Goal: Information Seeking & Learning: Check status

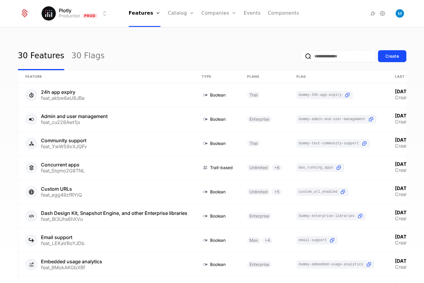
click at [212, 30] on link "Companies" at bounding box center [222, 29] width 27 height 5
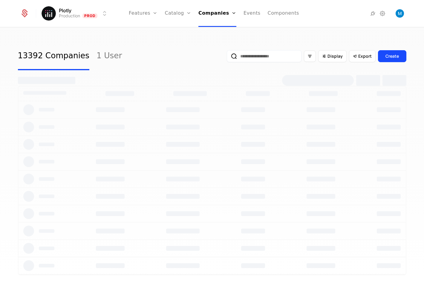
click at [246, 56] on input "email" at bounding box center [264, 56] width 75 height 12
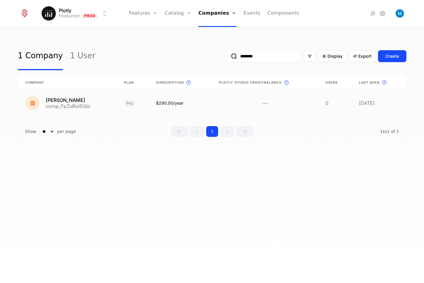
type input "********"
click at [70, 103] on link at bounding box center [67, 103] width 99 height 26
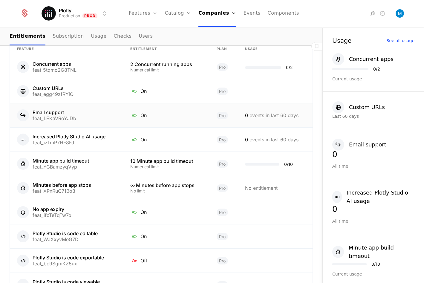
scroll to position [441, 0]
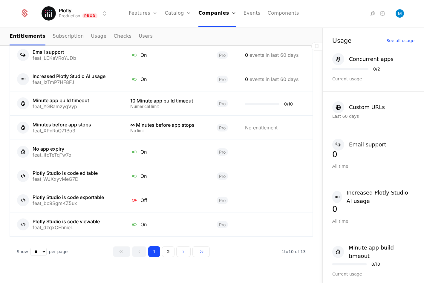
click at [172, 246] on button "2" at bounding box center [168, 251] width 13 height 11
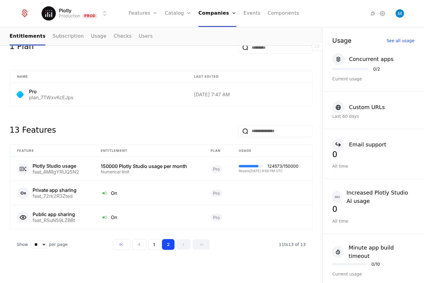
scroll to position [272, 0]
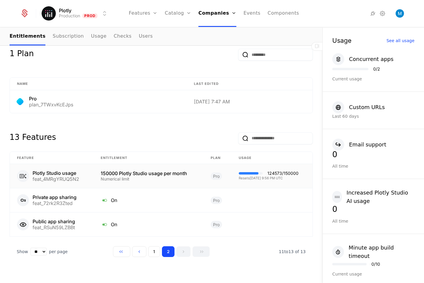
click at [183, 31] on link "Plans" at bounding box center [187, 29] width 31 height 5
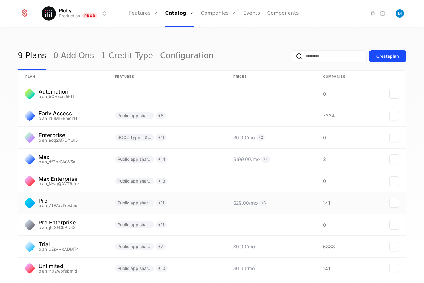
scroll to position [47, 0]
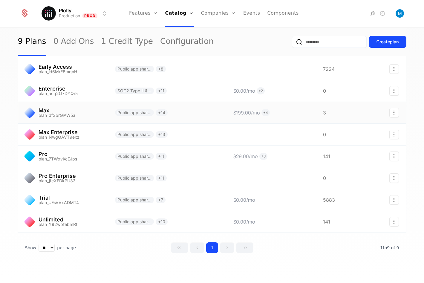
click at [75, 118] on link at bounding box center [63, 113] width 90 height 22
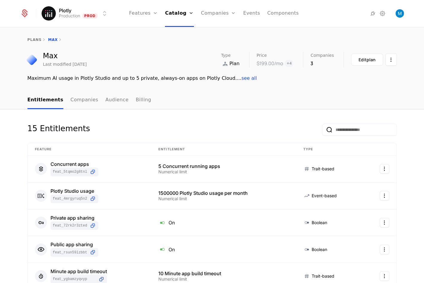
scroll to position [4, 0]
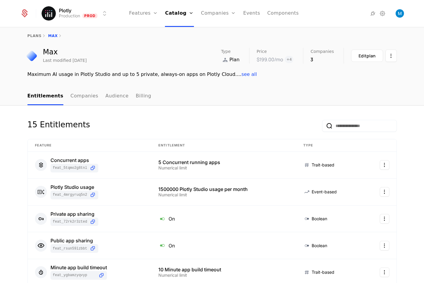
click at [79, 96] on link "Companies" at bounding box center [84, 97] width 28 height 18
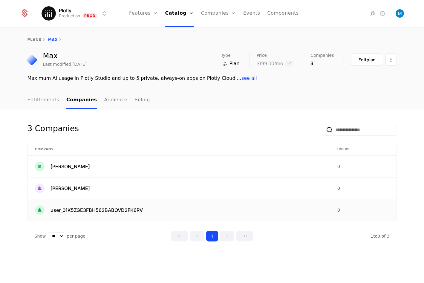
click at [121, 205] on td "user_01K5ZGE3FBH562BABQVD2FK6RV" at bounding box center [179, 210] width 302 height 22
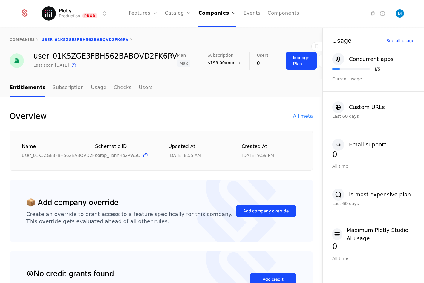
click at [303, 118] on div "All meta" at bounding box center [303, 116] width 20 height 7
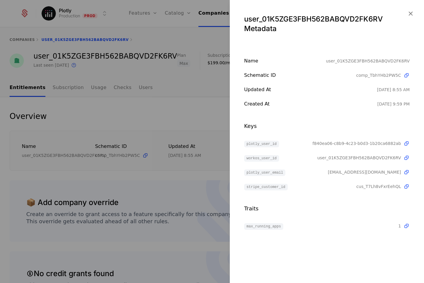
click at [180, 123] on div at bounding box center [212, 141] width 424 height 283
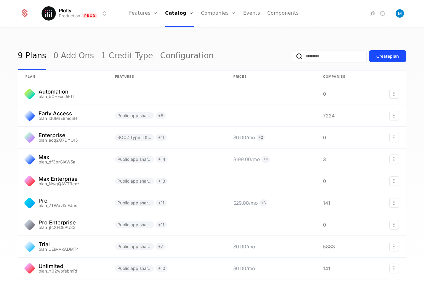
click at [218, 30] on link "Companies" at bounding box center [221, 29] width 27 height 5
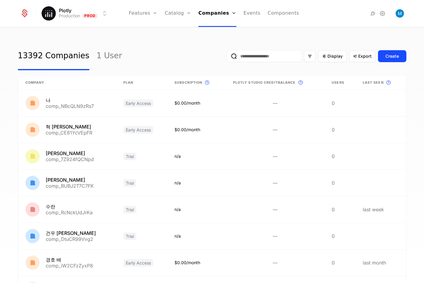
click at [270, 56] on input "email" at bounding box center [264, 56] width 75 height 12
type input "********"
click at [227, 57] on button "submit" at bounding box center [227, 57] width 0 height 0
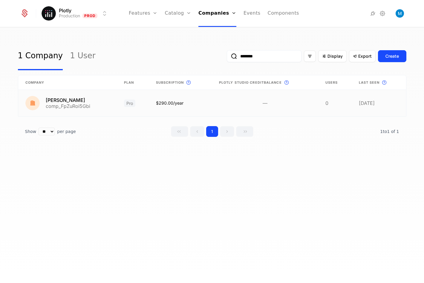
click at [45, 105] on link at bounding box center [67, 103] width 99 height 26
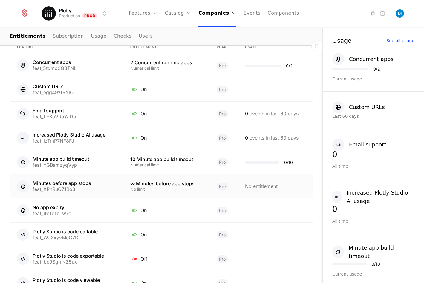
scroll to position [441, 0]
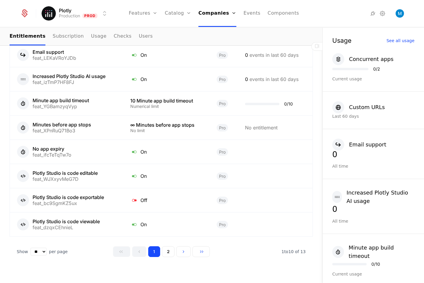
click at [170, 246] on button "2" at bounding box center [168, 251] width 13 height 11
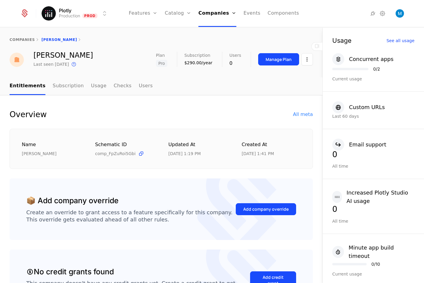
scroll to position [248, 0]
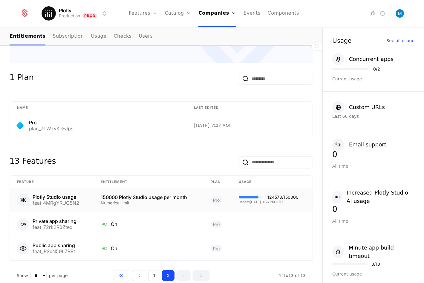
click at [267, 195] on div "124573 / 150000" at bounding box center [282, 197] width 31 height 4
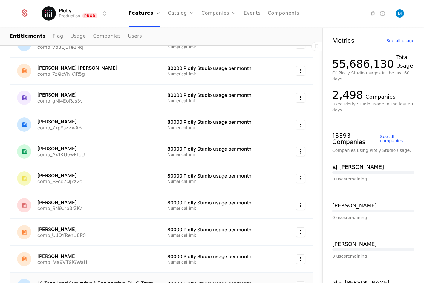
scroll to position [466, 0]
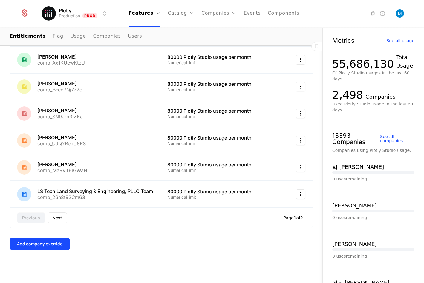
click at [57, 219] on button "Next" at bounding box center [57, 217] width 20 height 11
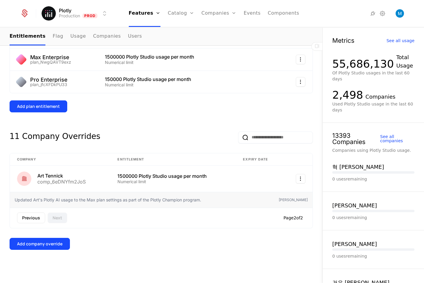
scroll to position [230, 0]
click at [31, 220] on button "Previous" at bounding box center [31, 217] width 28 height 11
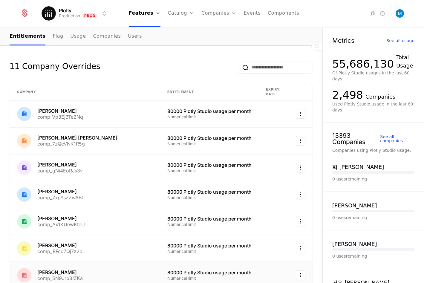
scroll to position [112, 0]
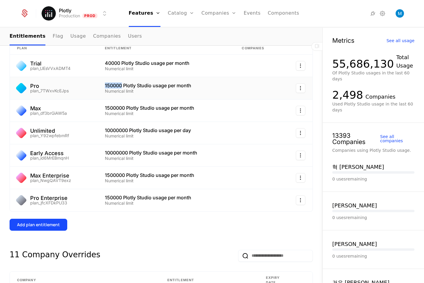
drag, startPoint x: 103, startPoint y: 87, endPoint x: 119, endPoint y: 85, distance: 16.6
click at [119, 85] on div "150000 Plotly Studio usage per month" at bounding box center [166, 85] width 122 height 5
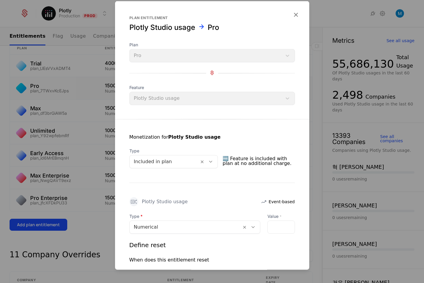
scroll to position [105, 0]
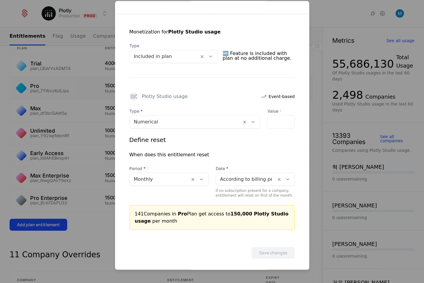
drag, startPoint x: 225, startPoint y: 212, endPoint x: 244, endPoint y: 213, distance: 19.4
click at [244, 213] on div "141 Companies in Pro Plan get access to 150,000 Plotly Studio usage per month" at bounding box center [212, 217] width 155 height 14
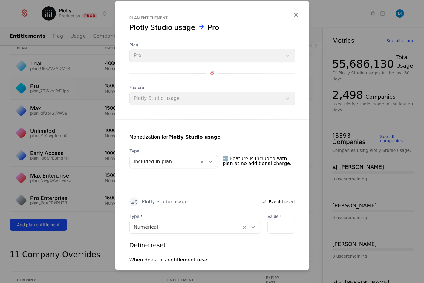
click at [292, 16] on icon "button" at bounding box center [296, 14] width 8 height 8
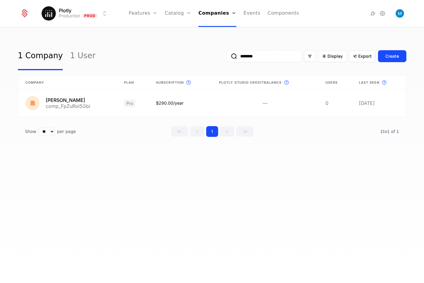
click at [152, 109] on link at bounding box center [180, 103] width 63 height 26
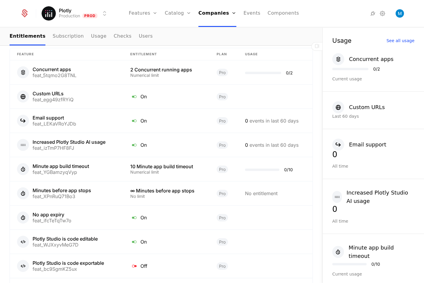
scroll to position [441, 0]
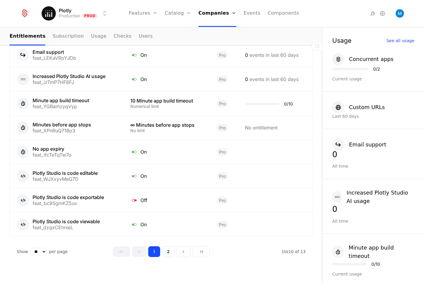
click at [169, 246] on button "2" at bounding box center [168, 251] width 13 height 11
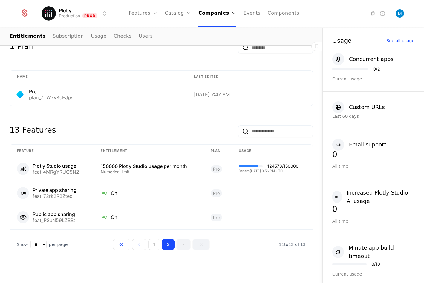
scroll to position [272, 0]
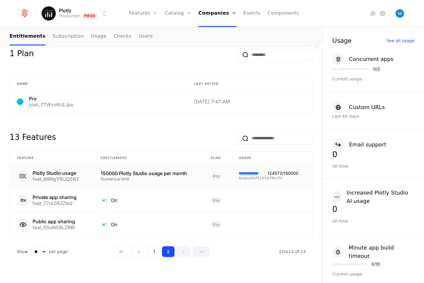
click at [130, 171] on div "150000 Plotly Studio usage per month" at bounding box center [149, 173] width 96 height 5
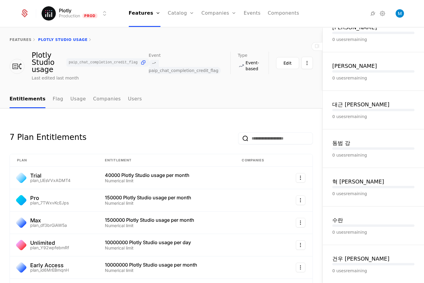
scroll to position [4, 0]
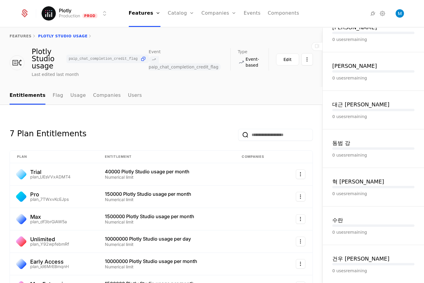
click at [158, 120] on div "7 Plan Entitlements" at bounding box center [161, 130] width 303 height 22
drag, startPoint x: 144, startPoint y: 142, endPoint x: 142, endPoint y: 136, distance: 5.9
click at [144, 142] on div "7 Plan Entitlements Plan Entitlement Companies Trial plan_UEsVVxADMT4 40000 Plo…" at bounding box center [161, 229] width 303 height 220
click at [145, 127] on div "7 Plan Entitlements" at bounding box center [161, 130] width 303 height 22
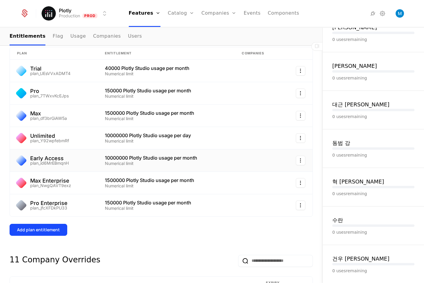
scroll to position [0, 0]
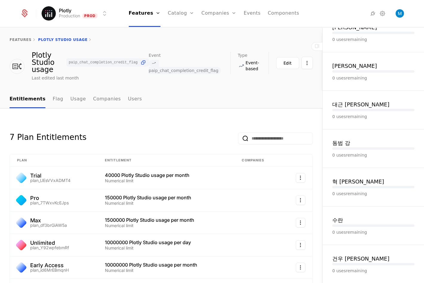
click at [144, 132] on div "7 Plan Entitlements" at bounding box center [161, 134] width 303 height 22
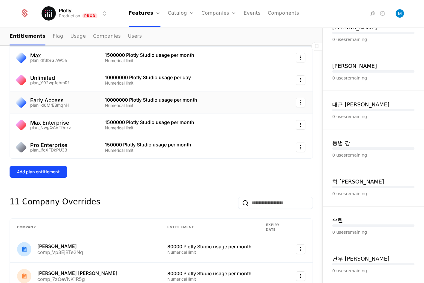
scroll to position [79, 0]
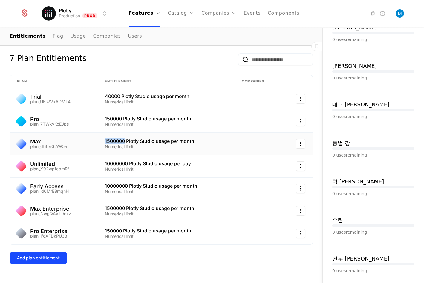
drag, startPoint x: 123, startPoint y: 141, endPoint x: 103, endPoint y: 141, distance: 20.3
click at [103, 141] on td "1500000 Plotly Studio usage per month Numerical limit" at bounding box center [166, 144] width 137 height 22
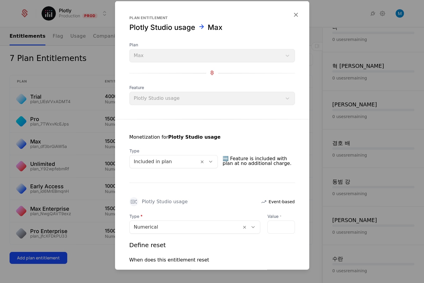
click at [292, 15] on icon "button" at bounding box center [296, 14] width 8 height 8
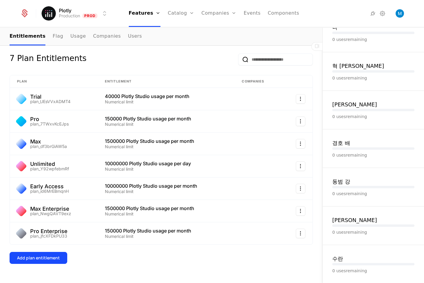
scroll to position [0, 0]
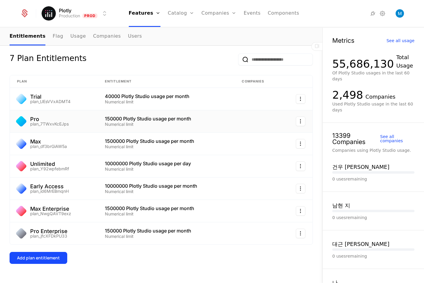
click at [62, 122] on div "plan_7TWxvKcEJps" at bounding box center [49, 124] width 39 height 4
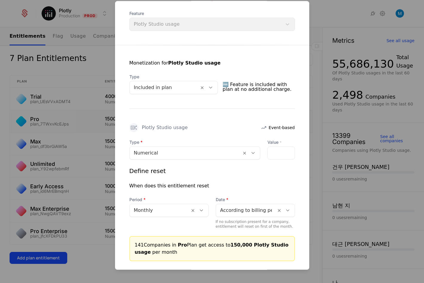
scroll to position [105, 0]
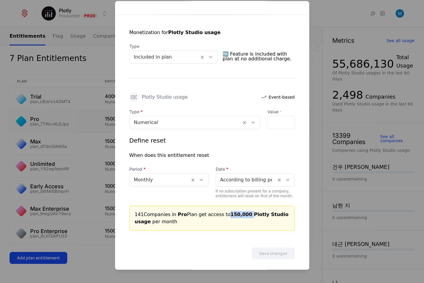
drag, startPoint x: 225, startPoint y: 214, endPoint x: 245, endPoint y: 214, distance: 20.0
click at [245, 214] on span "150,000 Plotly Studio usage" at bounding box center [212, 217] width 154 height 13
click at [320, 35] on div at bounding box center [212, 141] width 424 height 283
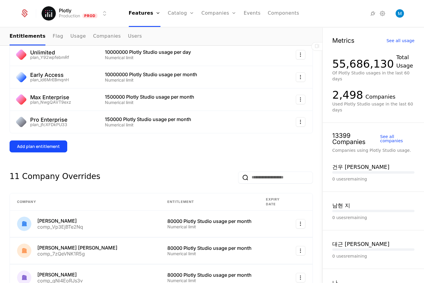
scroll to position [286, 0]
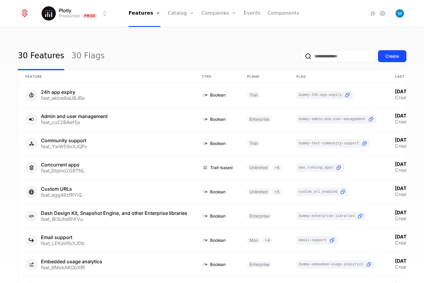
click at [216, 32] on link "Companies" at bounding box center [222, 29] width 27 height 5
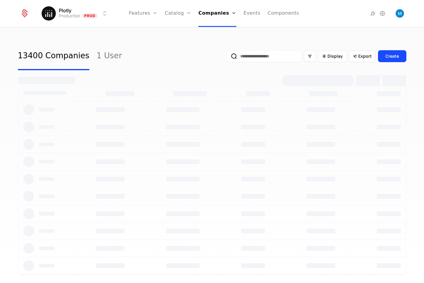
click at [269, 59] on input "email" at bounding box center [264, 56] width 75 height 12
type input "********"
click at [227, 57] on button "submit" at bounding box center [227, 57] width 0 height 0
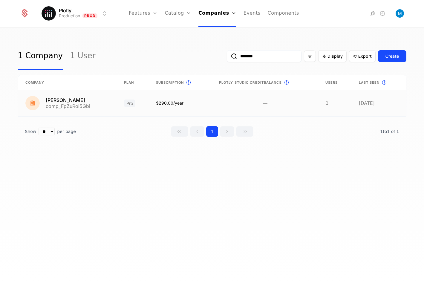
click at [68, 99] on link at bounding box center [67, 103] width 99 height 26
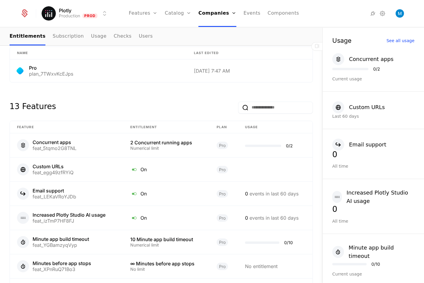
scroll to position [441, 0]
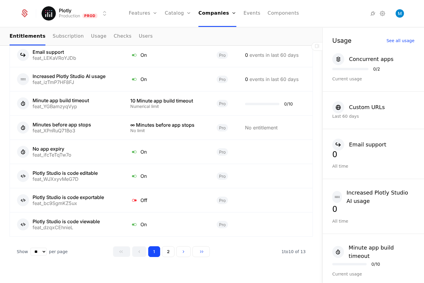
click at [169, 246] on button "2" at bounding box center [168, 251] width 13 height 11
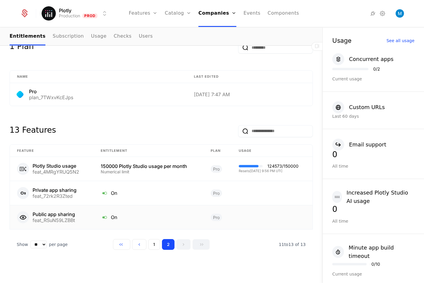
scroll to position [272, 0]
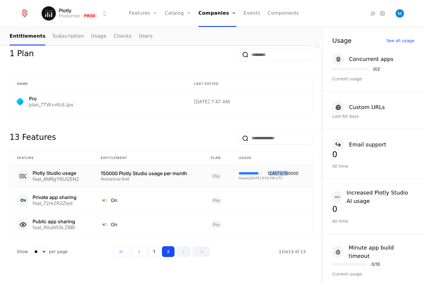
drag, startPoint x: 284, startPoint y: 166, endPoint x: 265, endPoint y: 166, distance: 19.1
click at [265, 171] on div "124573 / 150000" at bounding box center [269, 173] width 60 height 4
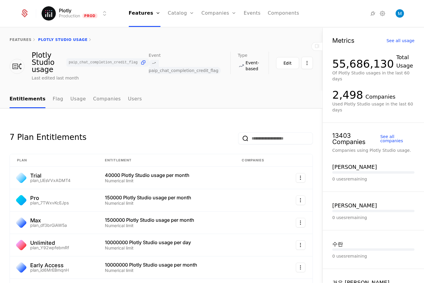
click at [214, 27] on div "Companies Users" at bounding box center [222, 34] width 42 height 29
click at [216, 31] on link "Companies" at bounding box center [222, 29] width 27 height 5
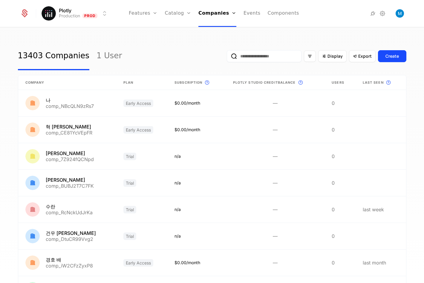
click at [252, 59] on input "email" at bounding box center [264, 56] width 75 height 12
type input "********"
click at [227, 57] on button "submit" at bounding box center [227, 57] width 0 height 0
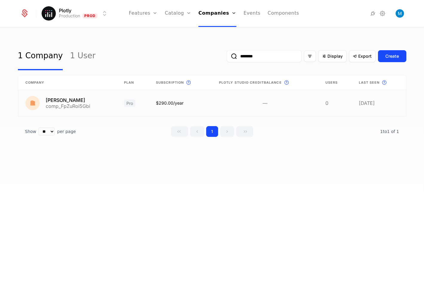
click at [76, 102] on link at bounding box center [67, 103] width 99 height 26
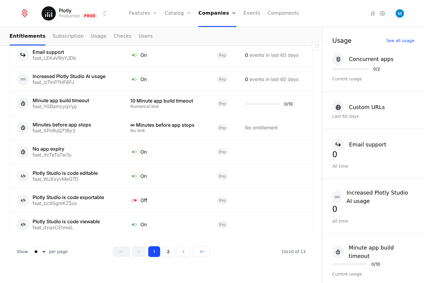
click at [162, 246] on button "2" at bounding box center [168, 251] width 13 height 11
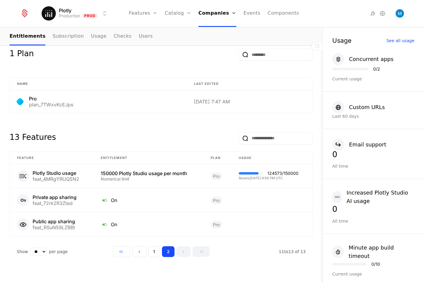
click at [222, 30] on link "Companies" at bounding box center [219, 29] width 27 height 5
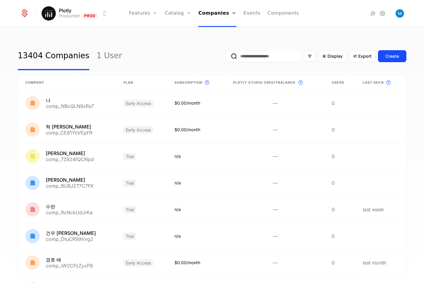
click at [263, 53] on input "email" at bounding box center [264, 56] width 75 height 12
type input "*******"
click at [227, 57] on button "submit" at bounding box center [227, 57] width 0 height 0
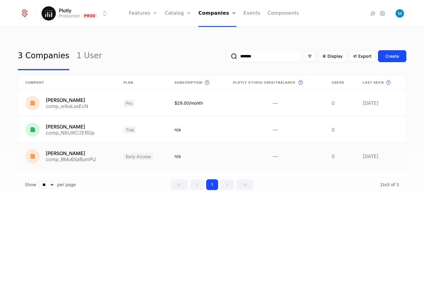
click at [68, 149] on link at bounding box center [67, 156] width 98 height 26
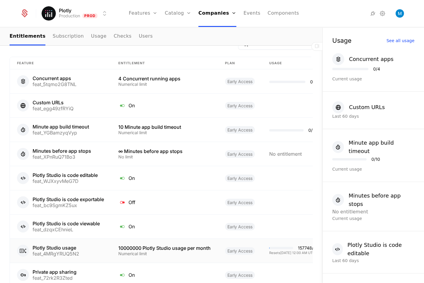
scroll to position [445, 0]
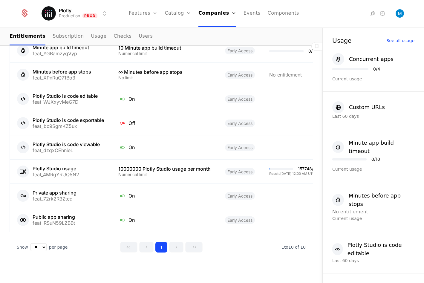
click at [161, 242] on button "1" at bounding box center [161, 247] width 12 height 11
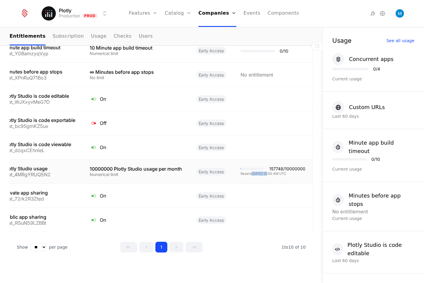
drag, startPoint x: 247, startPoint y: 167, endPoint x: 263, endPoint y: 166, distance: 15.8
click at [263, 172] on div "Resets 10/1/2025, 12:00 AM UTC" at bounding box center [272, 173] width 65 height 3
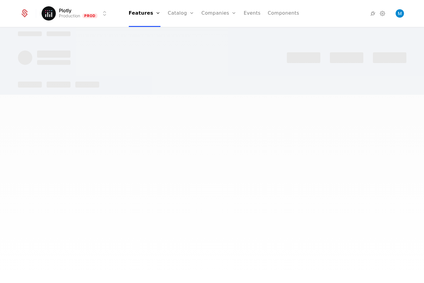
click at [263, 166] on div at bounding box center [212, 141] width 424 height 283
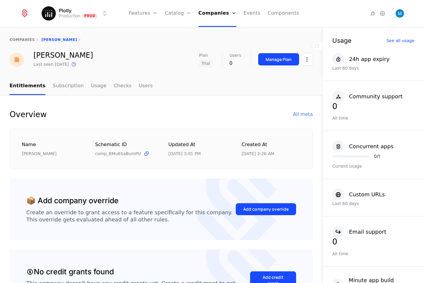
click at [180, 51] on div "companies Evgenia Kyriakidou" at bounding box center [161, 40] width 322 height 24
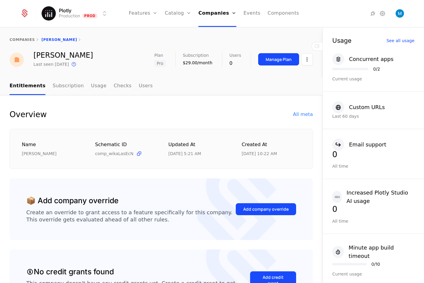
scroll to position [441, 0]
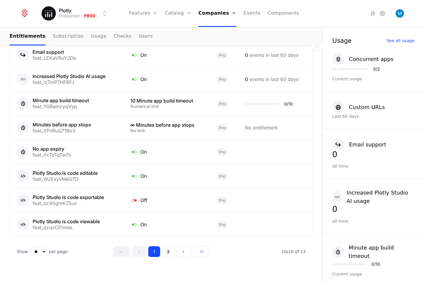
click at [170, 246] on button "2" at bounding box center [168, 251] width 13 height 11
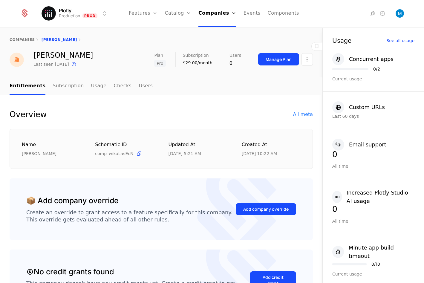
click at [221, 30] on link "Companies" at bounding box center [219, 29] width 27 height 5
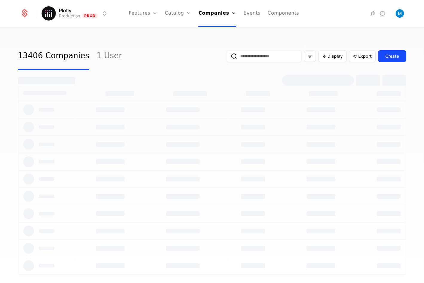
click at [243, 56] on input "email" at bounding box center [264, 56] width 75 height 12
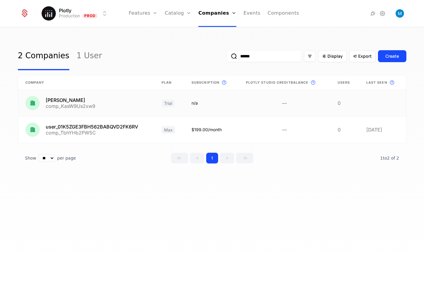
type input "******"
click at [128, 105] on link at bounding box center [86, 103] width 137 height 26
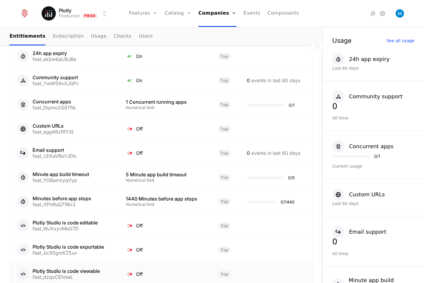
scroll to position [441, 0]
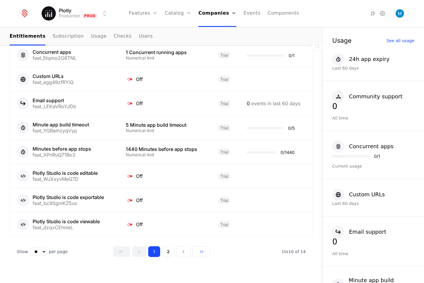
click at [171, 246] on button "2" at bounding box center [168, 251] width 13 height 11
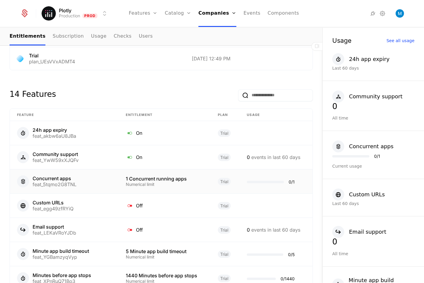
scroll to position [296, 0]
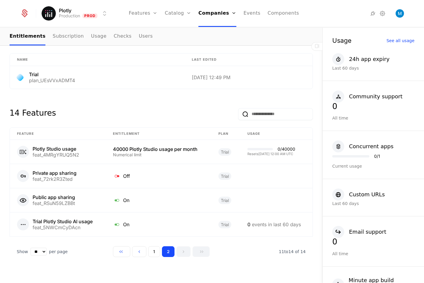
click at [164, 246] on button "2" at bounding box center [168, 251] width 13 height 11
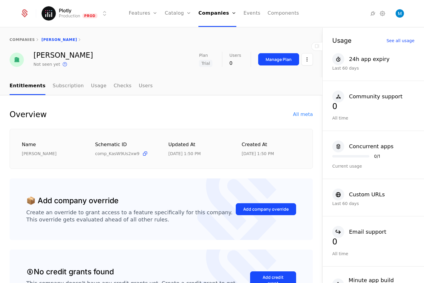
click at [174, 112] on div "Overview All meta" at bounding box center [161, 115] width 303 height 10
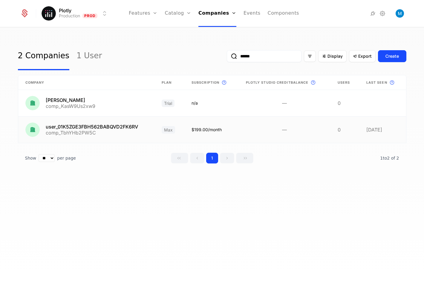
click at [104, 127] on link at bounding box center [86, 130] width 137 height 26
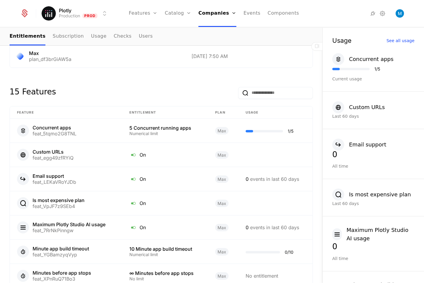
scroll to position [423, 0]
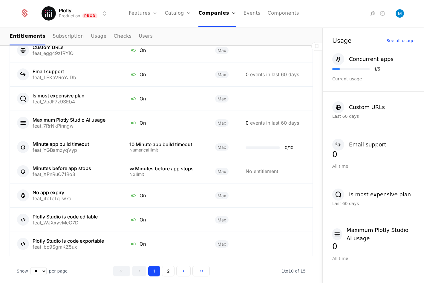
click at [163, 266] on button "2" at bounding box center [168, 271] width 13 height 11
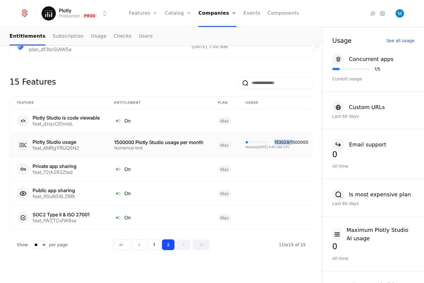
drag, startPoint x: 293, startPoint y: 137, endPoint x: 275, endPoint y: 135, distance: 18.3
click at [275, 135] on td "153029 / 1500000 Resets 10/25/2025, 4:43 AM UTC" at bounding box center [276, 145] width 77 height 24
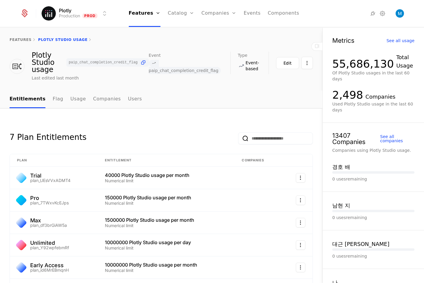
click at [217, 31] on link "Companies" at bounding box center [222, 29] width 27 height 5
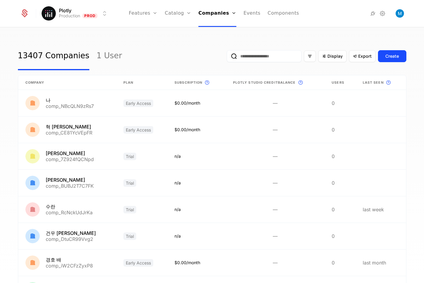
click at [246, 58] on input "email" at bounding box center [264, 56] width 75 height 12
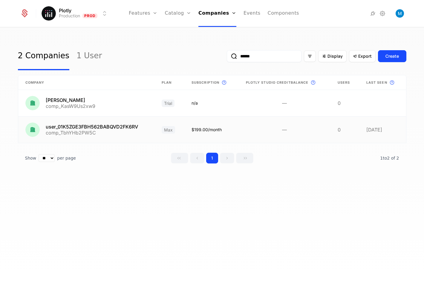
type input "******"
click at [90, 125] on link at bounding box center [86, 130] width 137 height 26
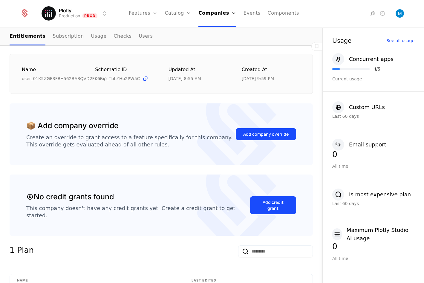
scroll to position [445, 0]
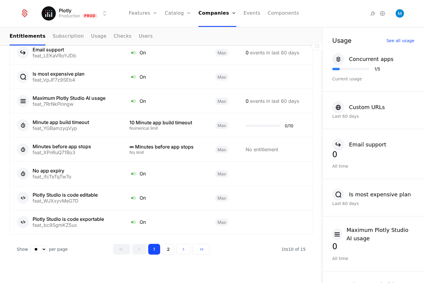
click at [159, 246] on div "1 2" at bounding box center [161, 249] width 97 height 11
click at [163, 246] on button "2" at bounding box center [168, 249] width 13 height 11
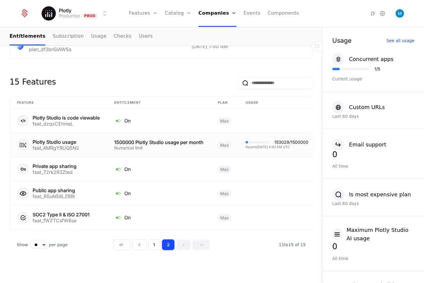
scroll to position [0, 8]
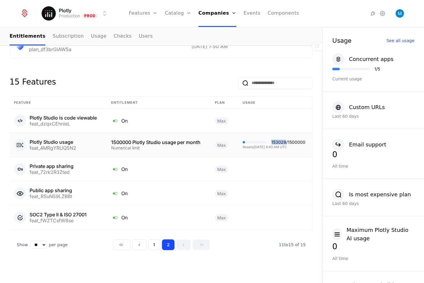
drag, startPoint x: 282, startPoint y: 137, endPoint x: 267, endPoint y: 137, distance: 14.6
click at [271, 140] on div "153029 / 1500000" at bounding box center [288, 142] width 34 height 4
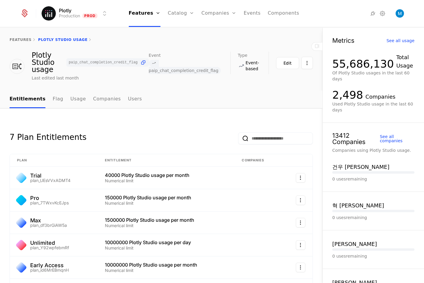
click at [220, 30] on link "Companies" at bounding box center [222, 29] width 27 height 5
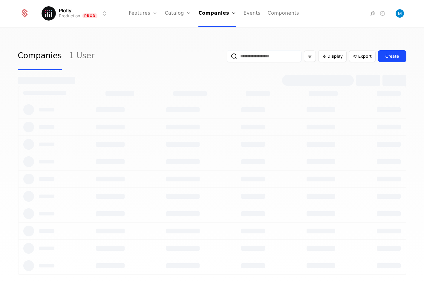
click at [247, 55] on input "email" at bounding box center [264, 56] width 75 height 12
type input "********"
click at [227, 57] on button "submit" at bounding box center [227, 57] width 0 height 0
click at [268, 56] on input "********" at bounding box center [264, 56] width 75 height 12
click at [227, 57] on button "submit" at bounding box center [227, 57] width 0 height 0
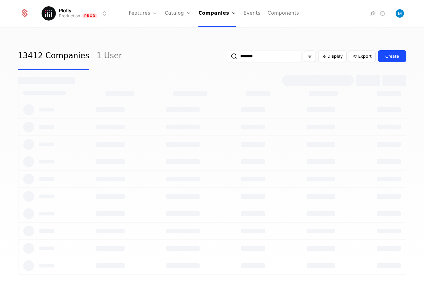
click at [174, 57] on div "13412 Companies 1 User ******** Display Export Create" at bounding box center [212, 56] width 388 height 28
click at [247, 58] on input "********" at bounding box center [264, 56] width 75 height 12
click at [227, 57] on button "submit" at bounding box center [227, 57] width 0 height 0
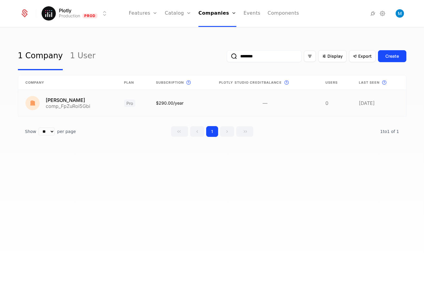
click at [69, 105] on link at bounding box center [67, 103] width 99 height 26
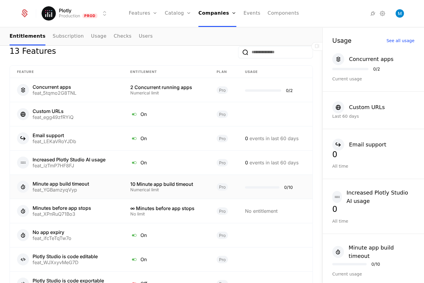
scroll to position [441, 0]
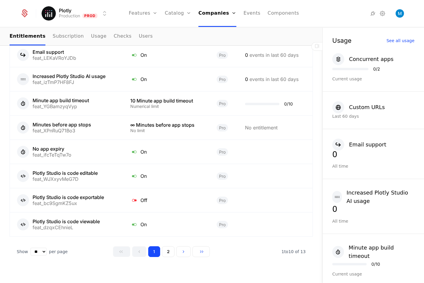
click at [168, 246] on button "2" at bounding box center [168, 251] width 13 height 11
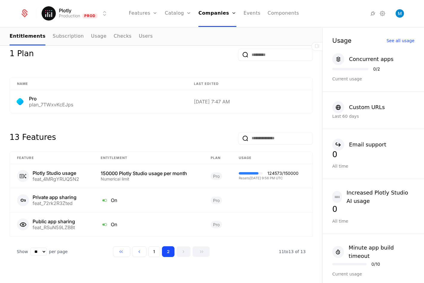
click at [157, 246] on button "1" at bounding box center [154, 251] width 12 height 11
